Goal: Task Accomplishment & Management: Complete application form

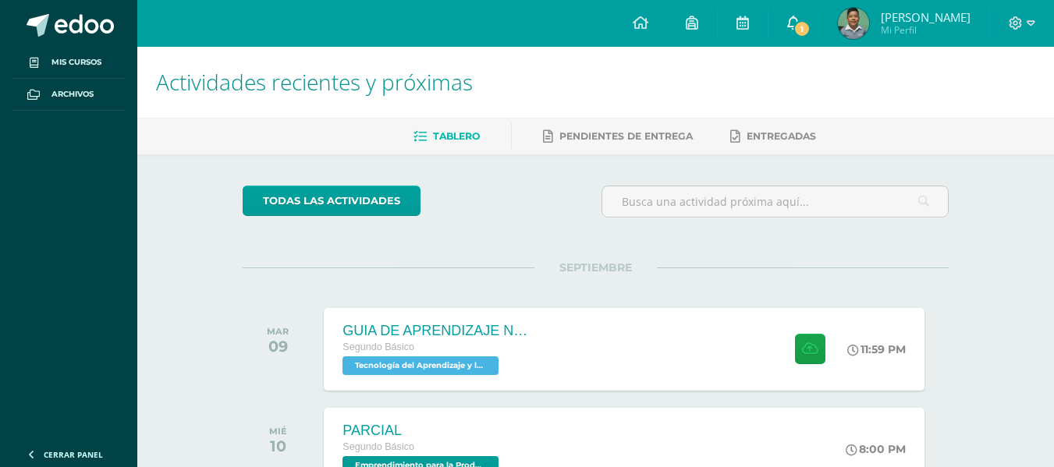
click at [789, 20] on icon at bounding box center [793, 23] width 12 height 14
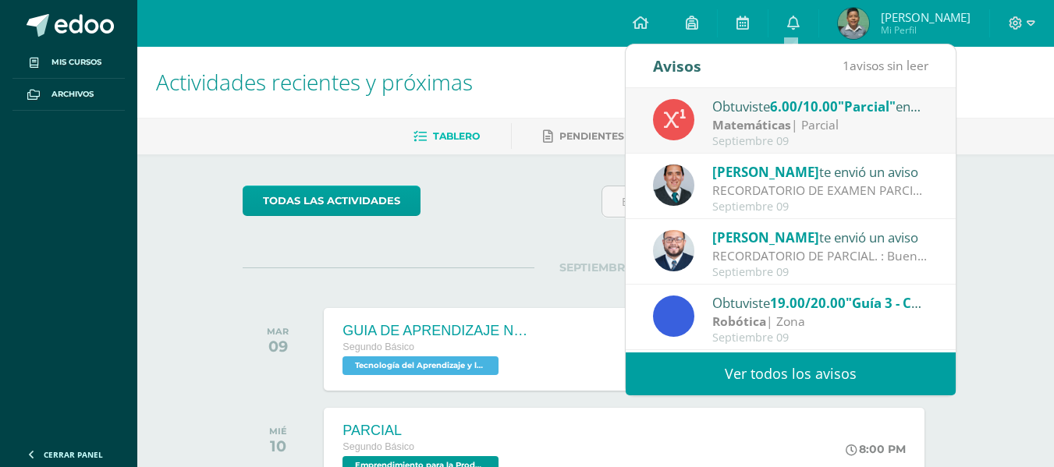
click at [762, 108] on div "Obtuviste 6.00/10.00 "Parcial" en Matemáticas" at bounding box center [820, 106] width 217 height 20
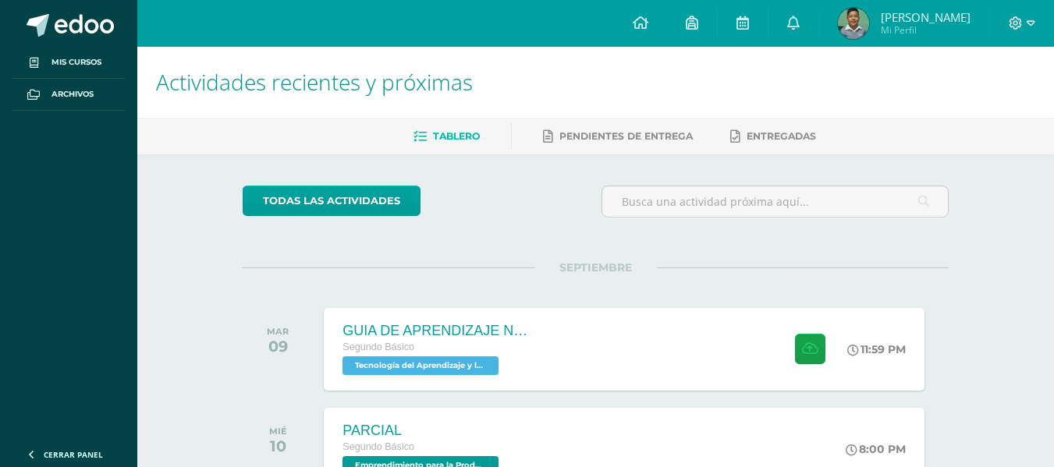
click at [576, 95] on h1 "Actividades recientes y próximas" at bounding box center [595, 82] width 879 height 71
click at [560, 362] on div "GUIA DE APRENDIZAJE NO 3 Segundo Básico Tecnología del Aprendizaje y la Comunic…" at bounding box center [624, 348] width 606 height 83
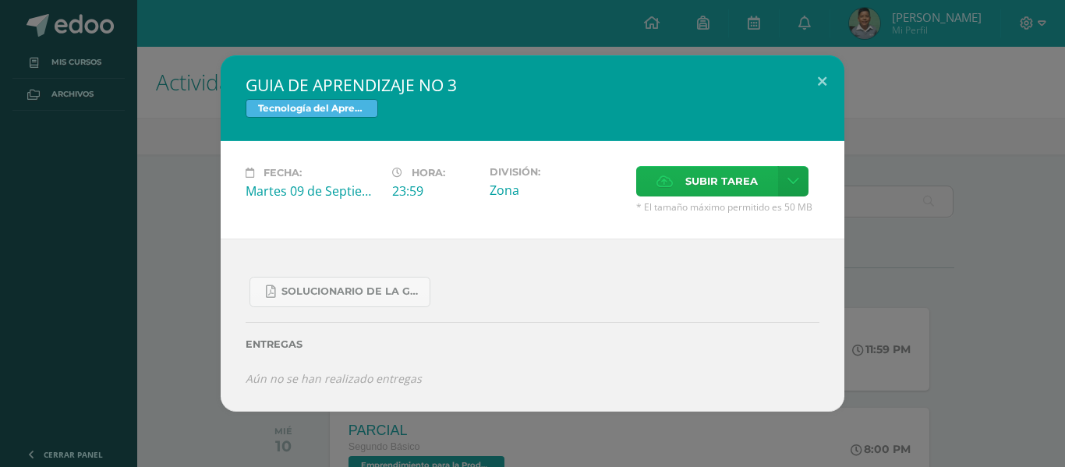
click at [710, 183] on span "Subir tarea" at bounding box center [722, 181] width 73 height 29
click at [0, 0] on input "Subir tarea" at bounding box center [0, 0] width 0 height 0
click at [691, 183] on span "Subir tarea" at bounding box center [722, 181] width 73 height 29
click at [0, 0] on input "Subir tarea" at bounding box center [0, 0] width 0 height 0
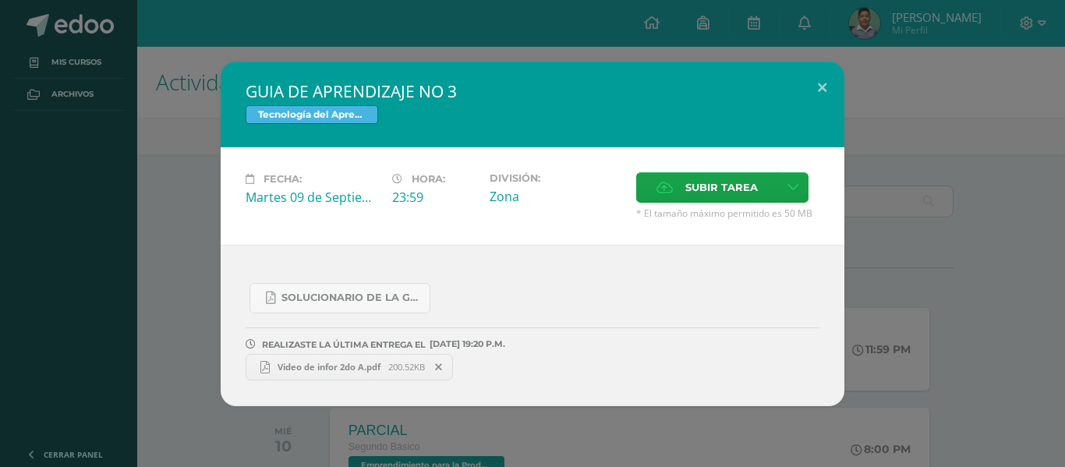
click at [328, 367] on span "Video de infor 2do A.pdf" at bounding box center [329, 367] width 119 height 12
click at [827, 92] on button at bounding box center [822, 88] width 44 height 53
